Goal: Information Seeking & Learning: Learn about a topic

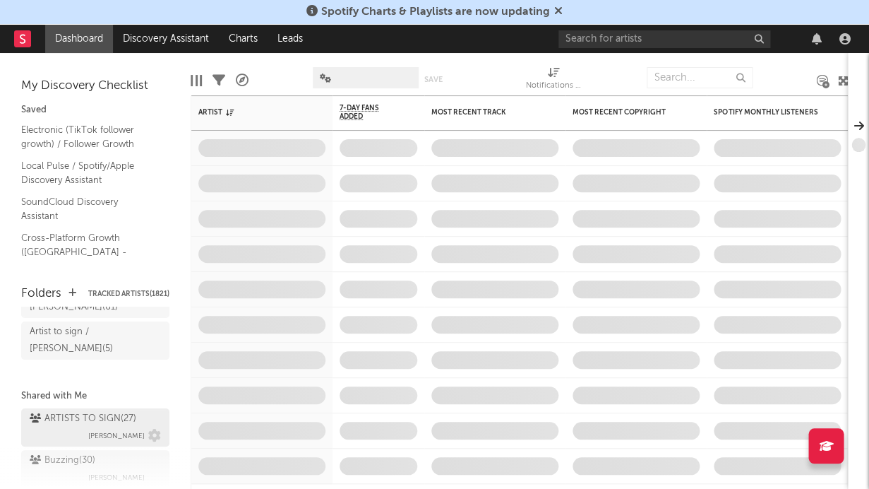
scroll to position [95, 0]
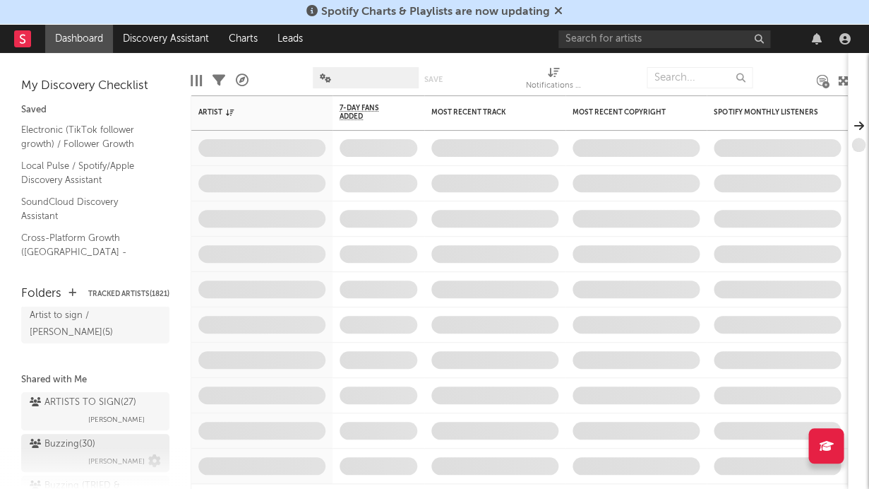
click at [92, 436] on div "Buzzing ( 30 )" at bounding box center [63, 444] width 66 height 17
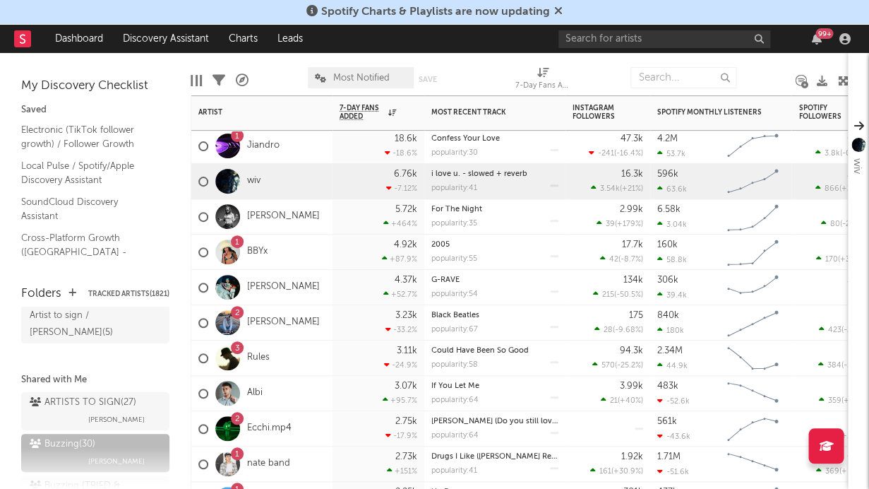
click at [263, 182] on div "wiv" at bounding box center [261, 181] width 141 height 35
click at [253, 179] on link "wiv" at bounding box center [253, 181] width 13 height 12
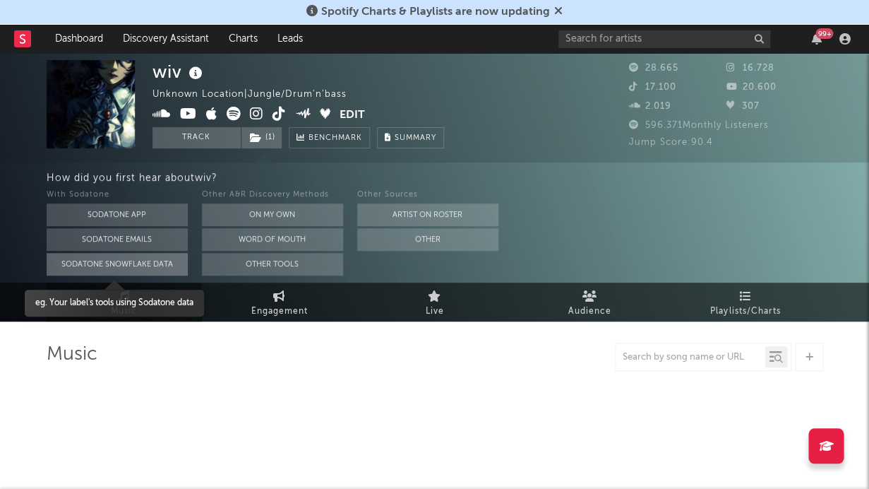
select select "6m"
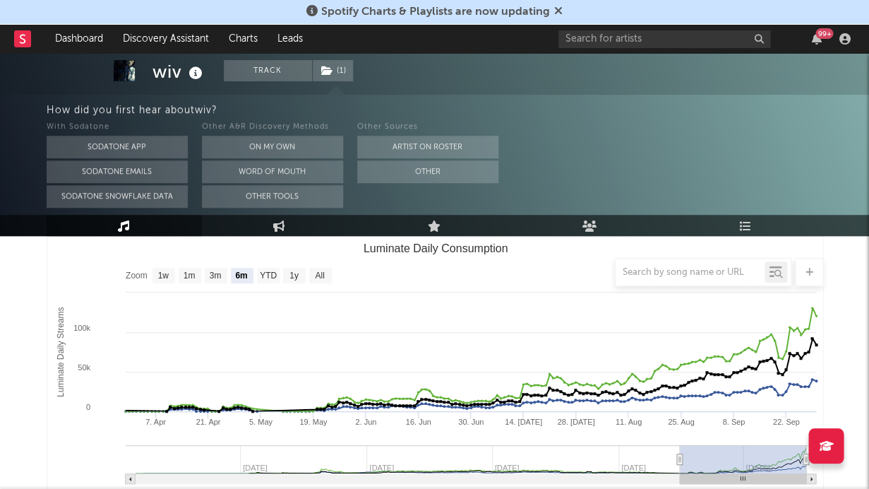
scroll to position [432, 0]
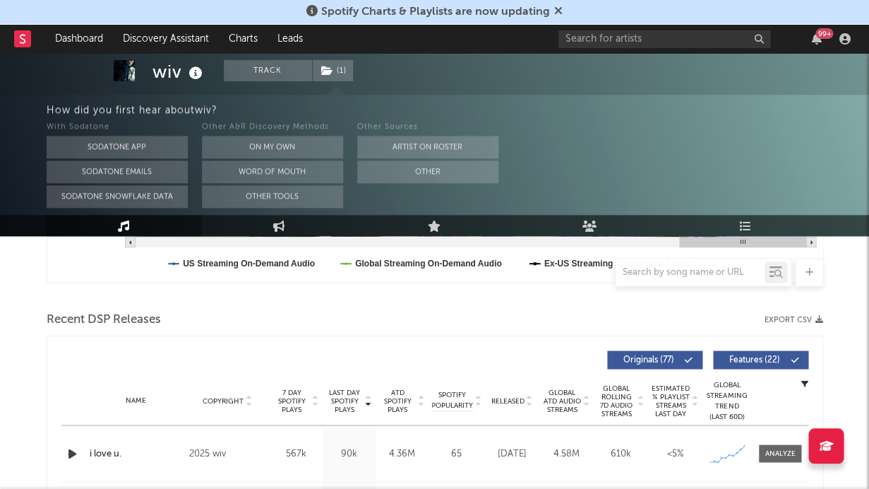
click at [439, 184] on div "Other Sources Artist on Roster Other" at bounding box center [427, 163] width 141 height 89
click at [441, 174] on button "Other" at bounding box center [427, 171] width 141 height 23
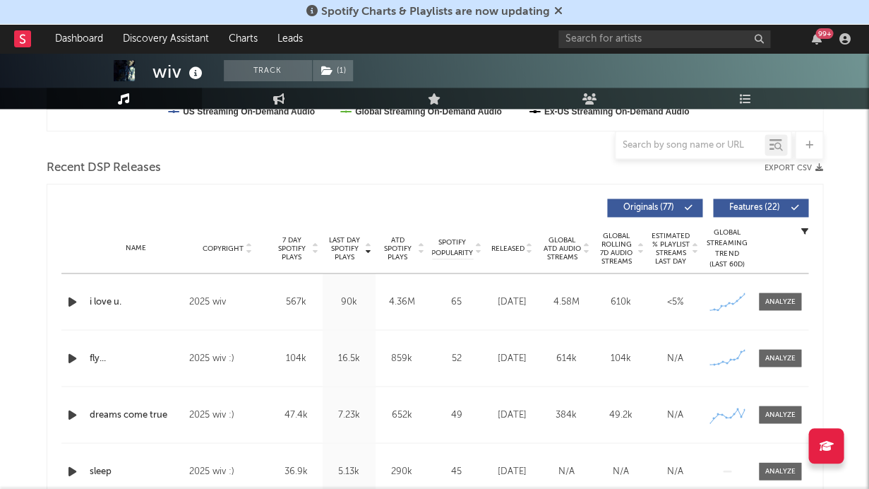
scroll to position [456, 0]
click at [777, 298] on div at bounding box center [780, 302] width 30 height 11
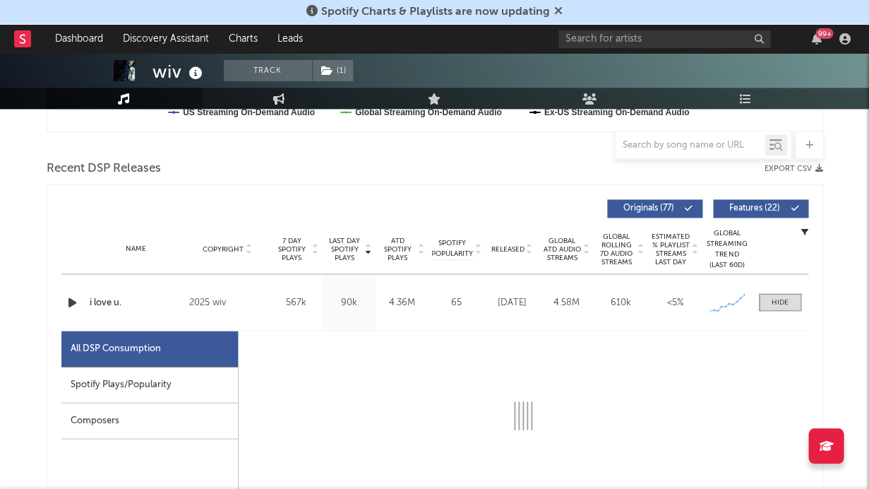
select select "6m"
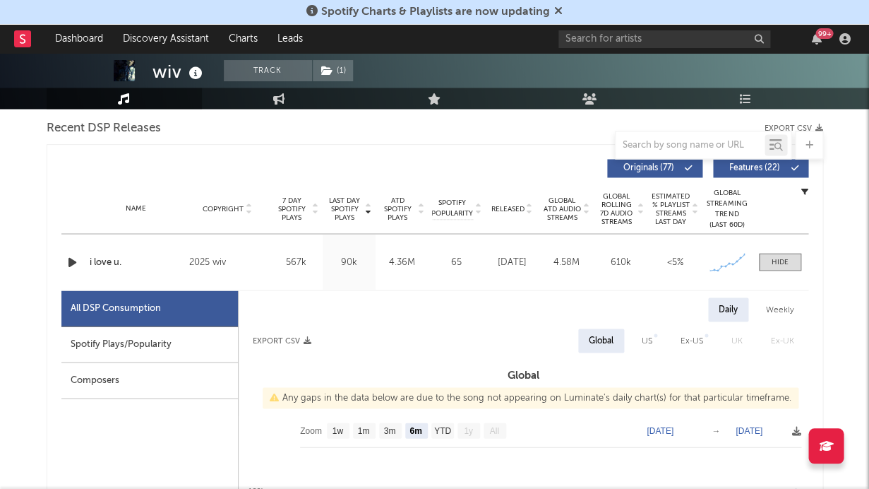
scroll to position [517, 0]
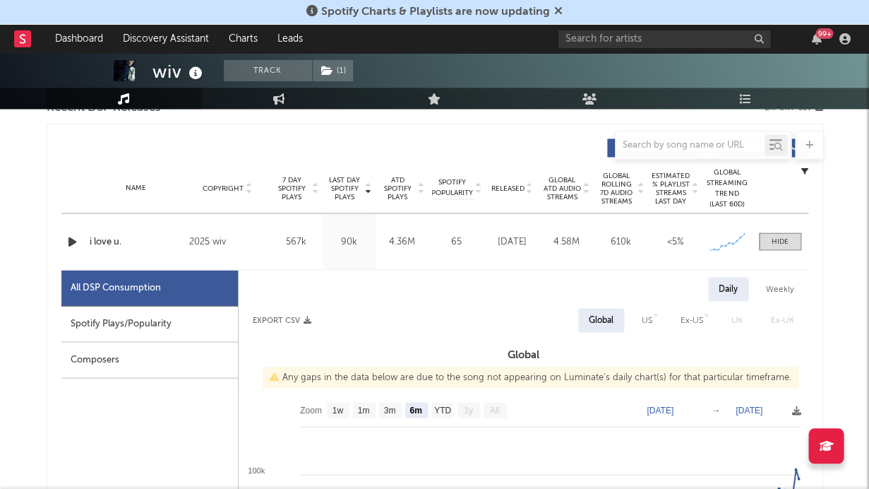
click at [171, 311] on div "Spotify Plays/Popularity" at bounding box center [149, 324] width 177 height 36
select select "1w"
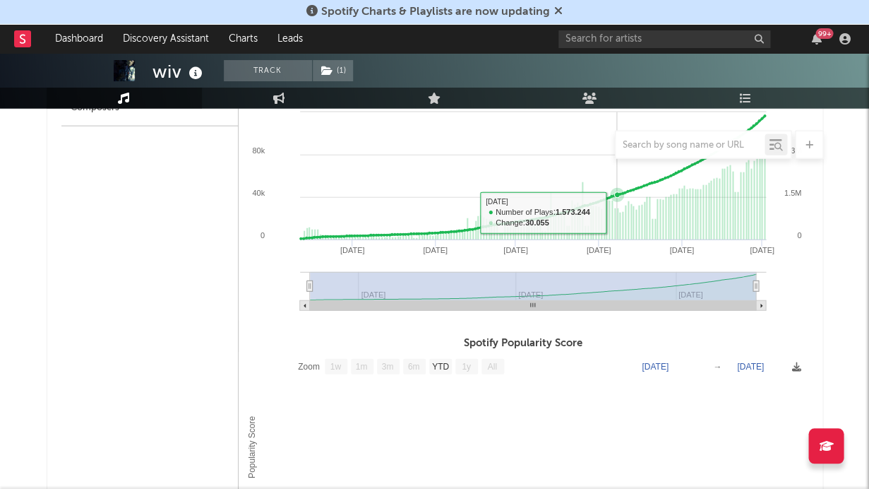
scroll to position [779, 0]
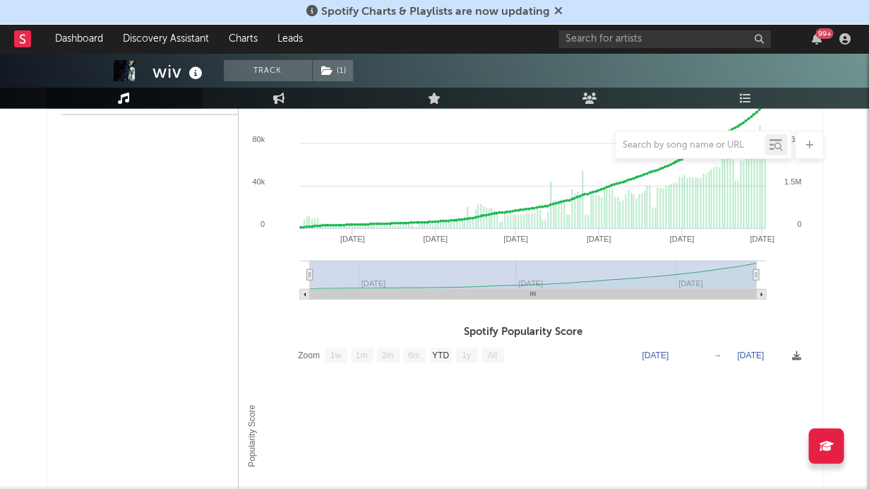
drag, startPoint x: 758, startPoint y: 274, endPoint x: 551, endPoint y: 274, distance: 206.2
click at [780, 271] on icon "Created with Highcharts 10.3.3 May '[DATE] [DATE] '[DATE] Sep '[DATE] May '[DAT…" at bounding box center [524, 189] width 570 height 240
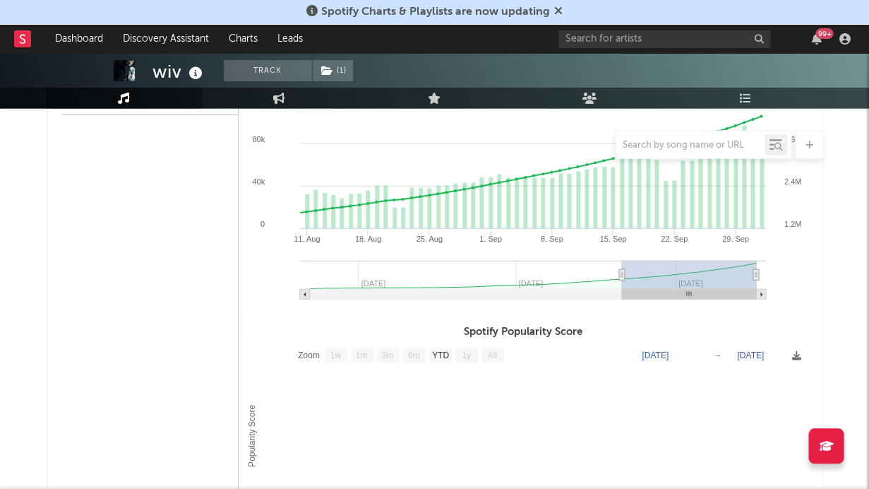
drag, startPoint x: 330, startPoint y: 276, endPoint x: 629, endPoint y: 280, distance: 299.4
click at [624, 277] on icon at bounding box center [622, 275] width 6 height 11
type input "[DATE]"
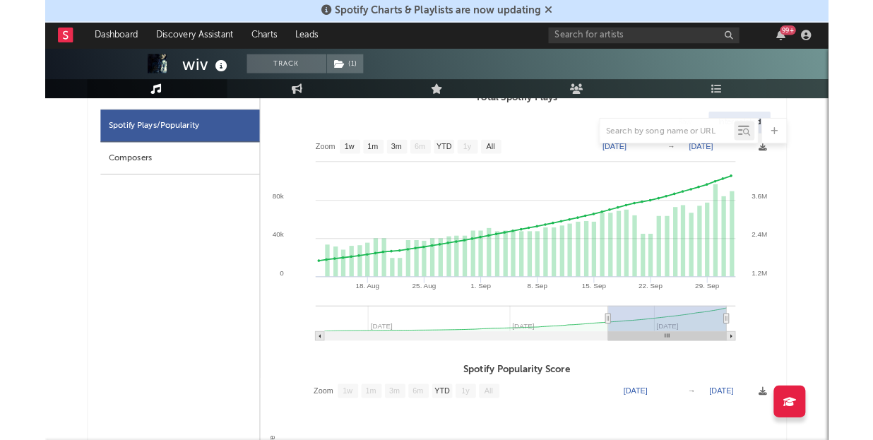
scroll to position [686, 0]
